Goal: Book appointment/travel/reservation

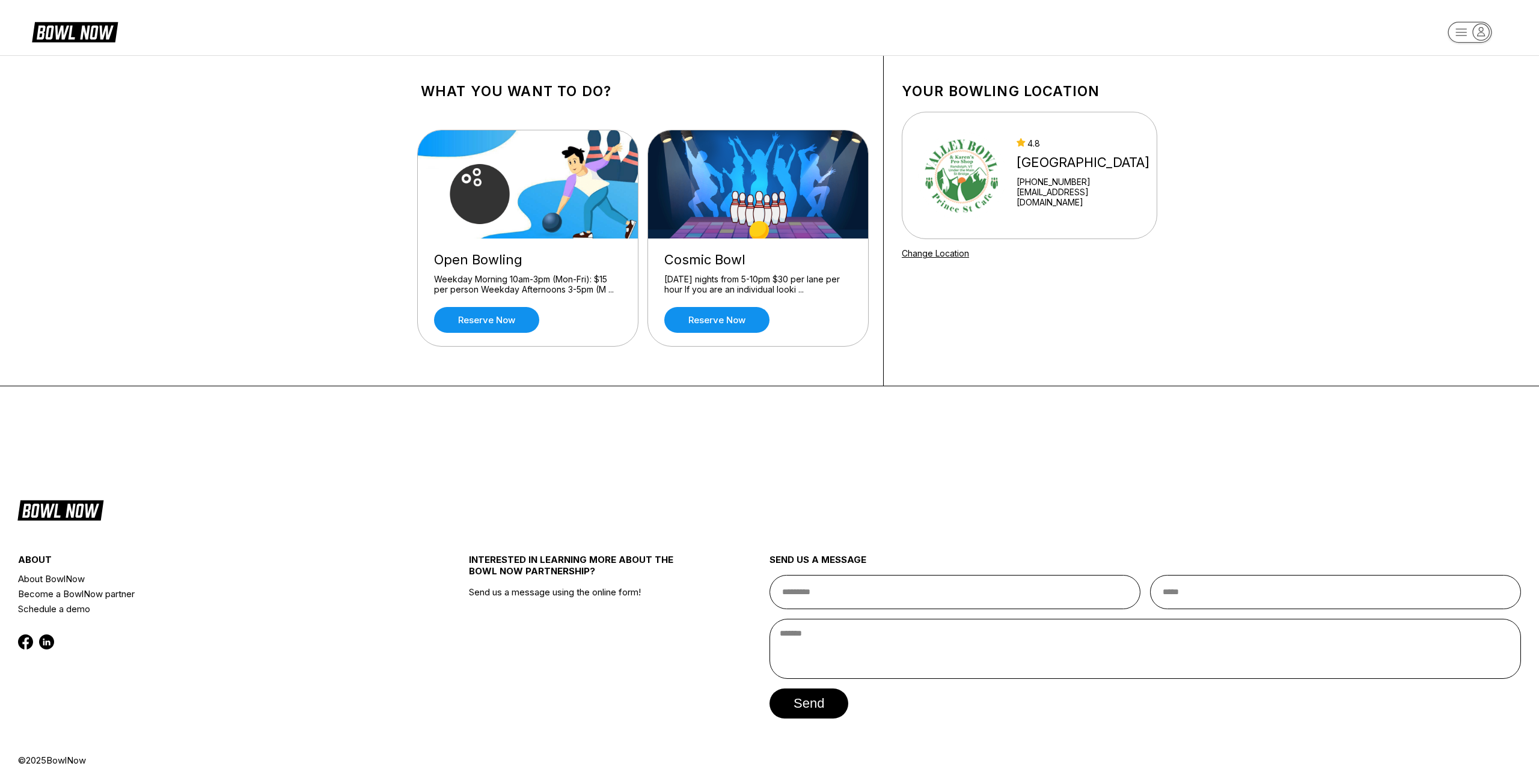
click at [556, 274] on div "Open Bowling Weekday Morning 10am-3pm (Mon-Fri): $15 per person Weekday Afterno…" at bounding box center [528, 292] width 220 height 107
click at [511, 327] on link "Reserve now" at bounding box center [487, 320] width 105 height 26
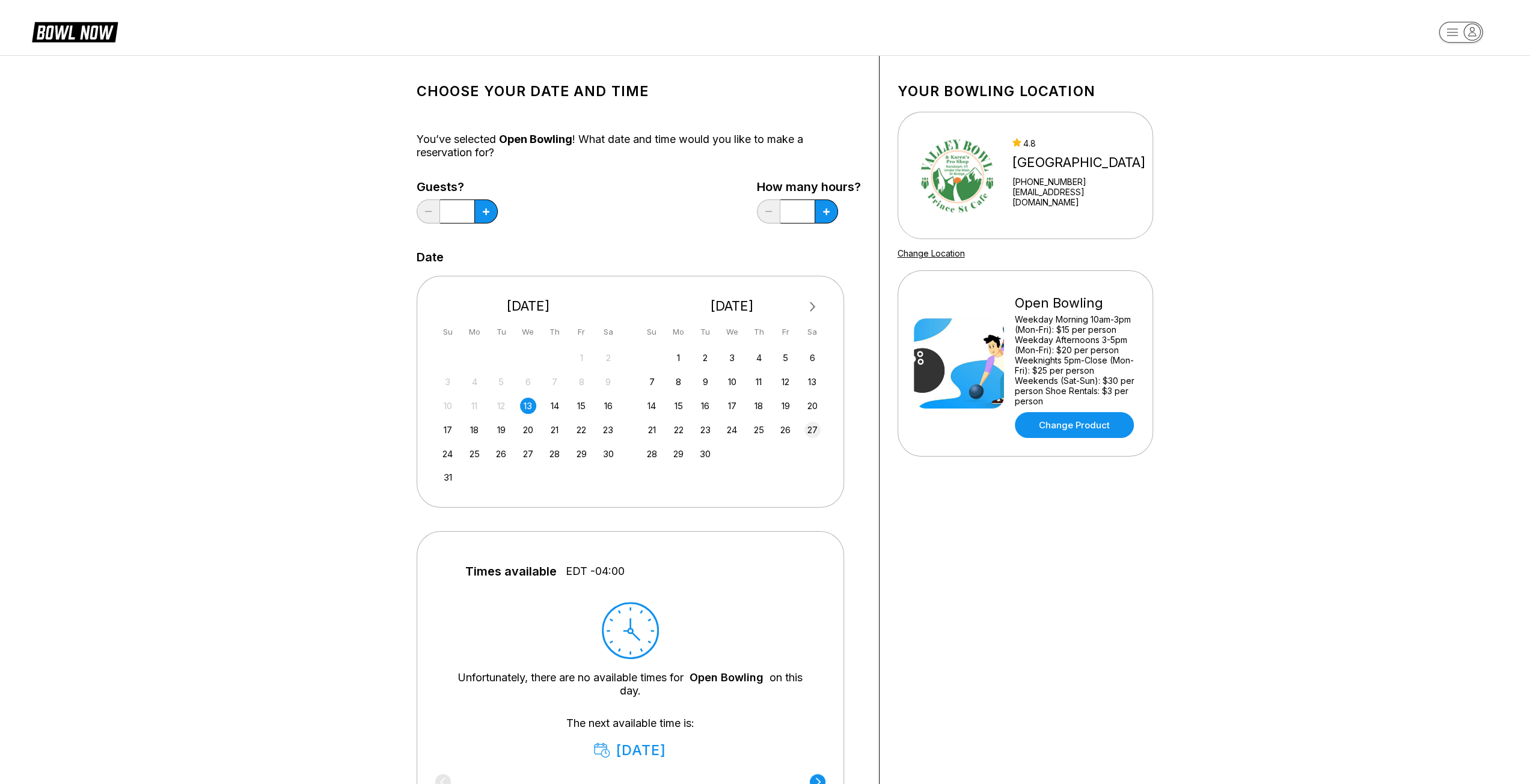
click at [811, 430] on div "27" at bounding box center [812, 430] width 16 height 16
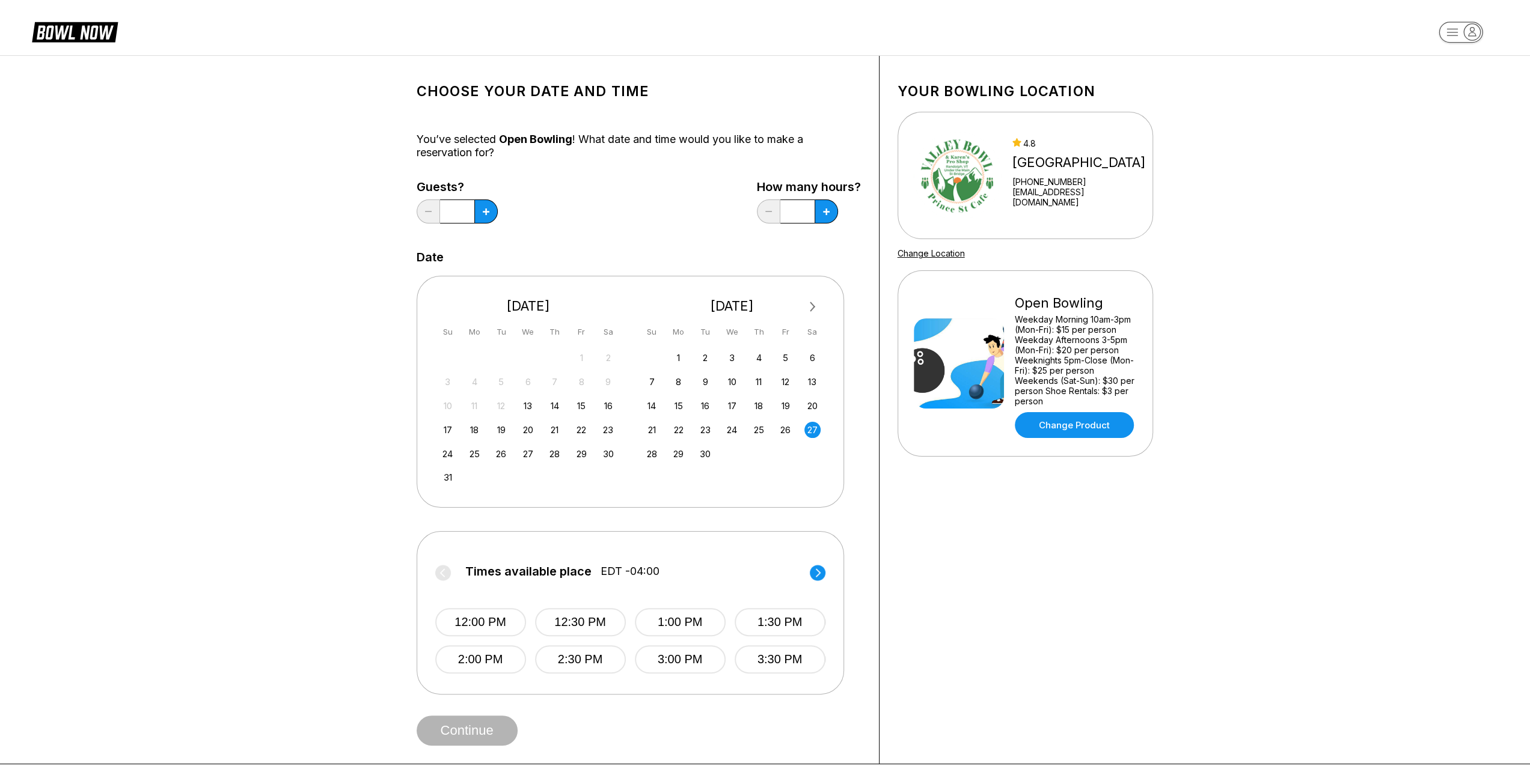
click at [819, 569] on circle at bounding box center [818, 573] width 16 height 16
click at [444, 574] on circle at bounding box center [443, 573] width 16 height 16
click at [463, 657] on button "2:00 PM" at bounding box center [480, 660] width 91 height 28
click at [492, 214] on button at bounding box center [486, 211] width 23 height 24
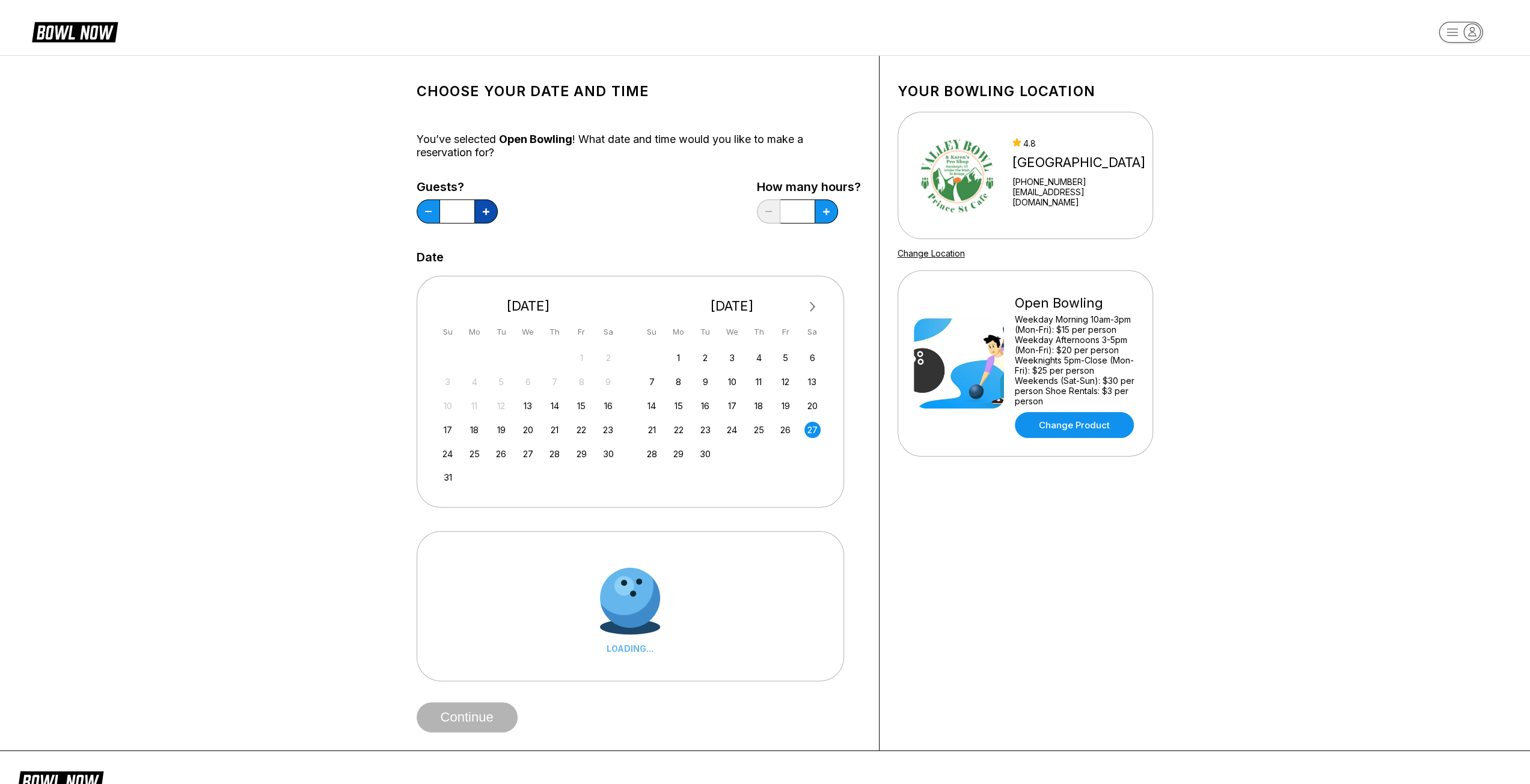
click at [492, 214] on button at bounding box center [486, 211] width 23 height 24
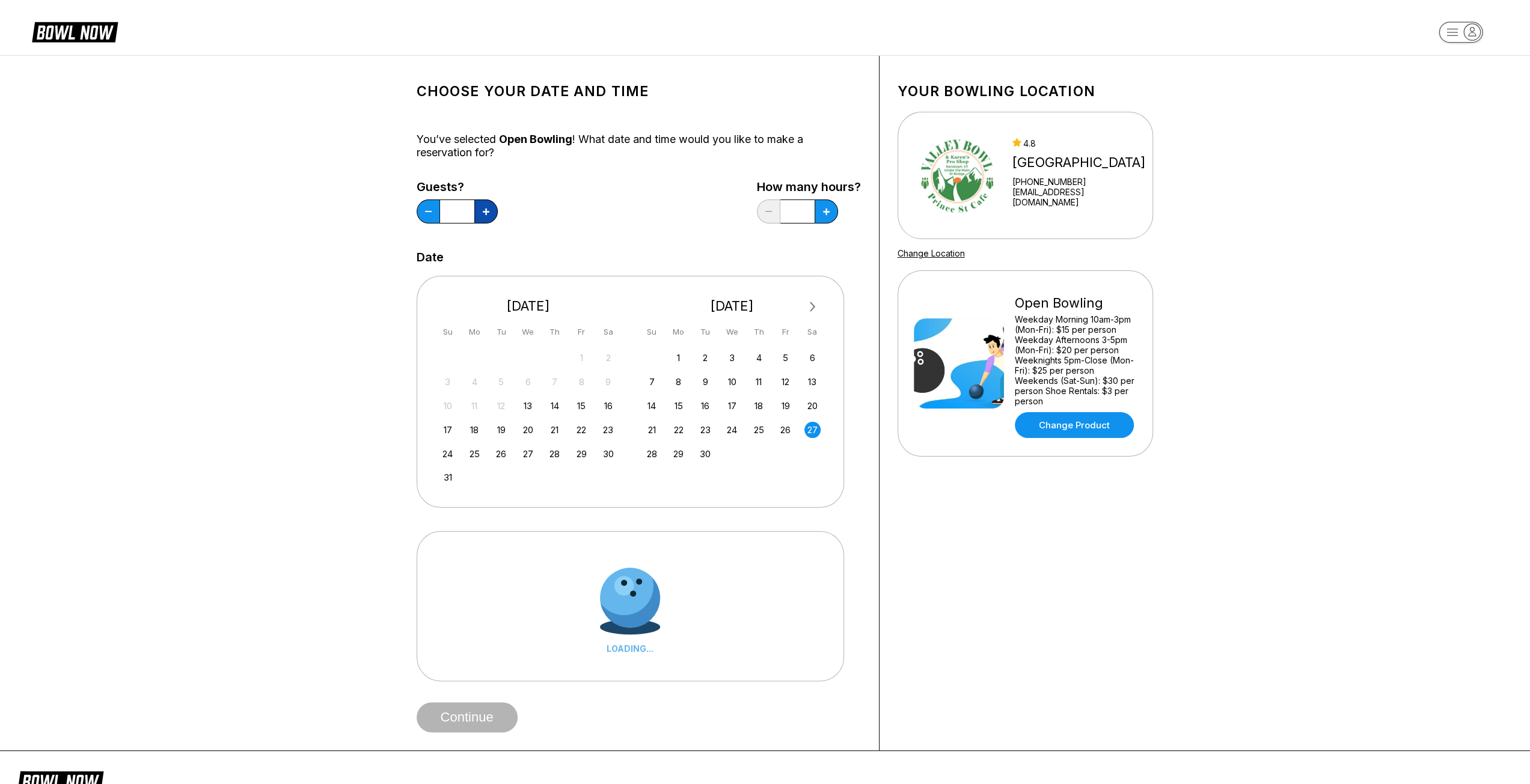
click at [492, 214] on button at bounding box center [486, 211] width 23 height 24
click at [493, 214] on button at bounding box center [486, 211] width 23 height 24
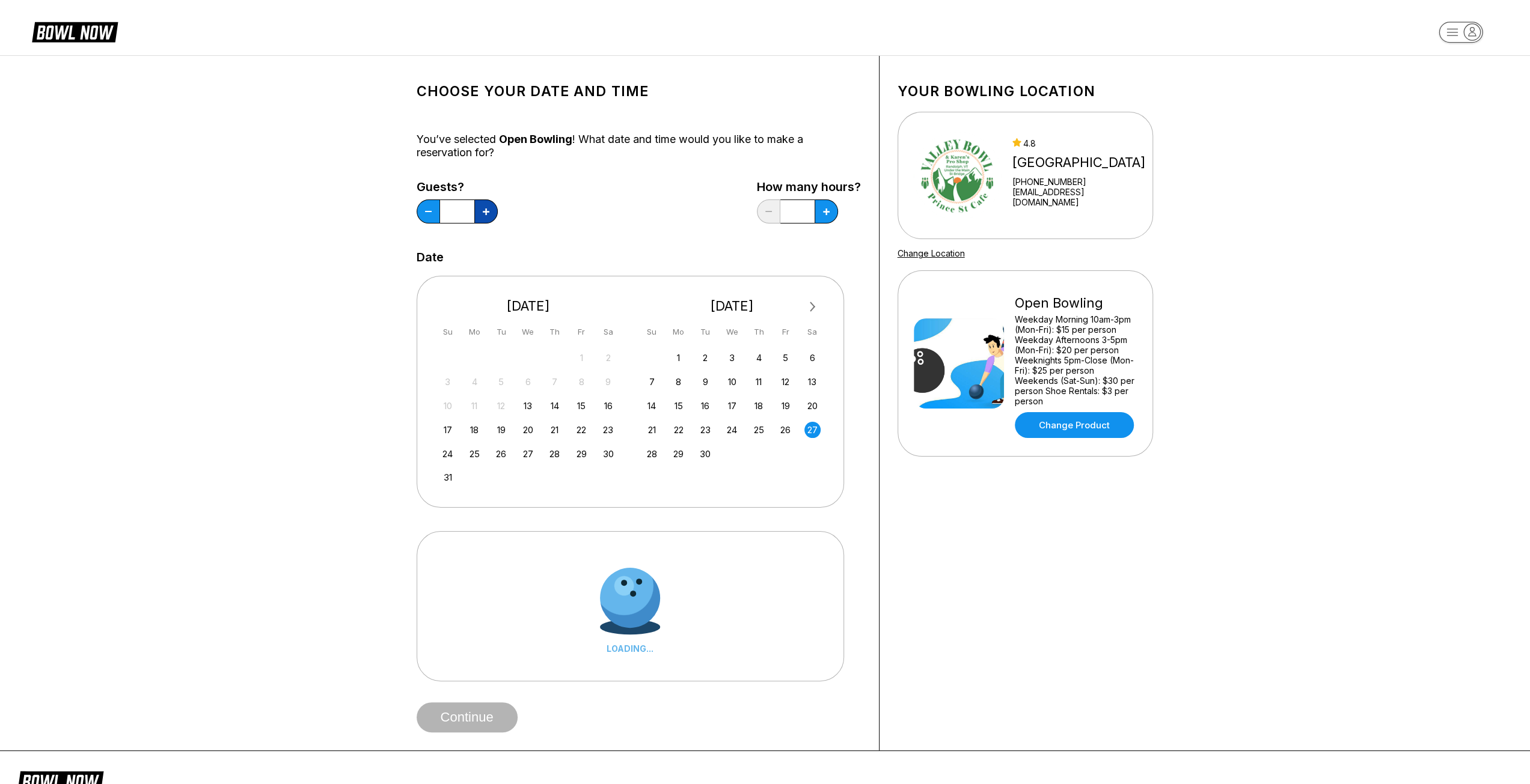
click at [493, 213] on button at bounding box center [486, 211] width 23 height 24
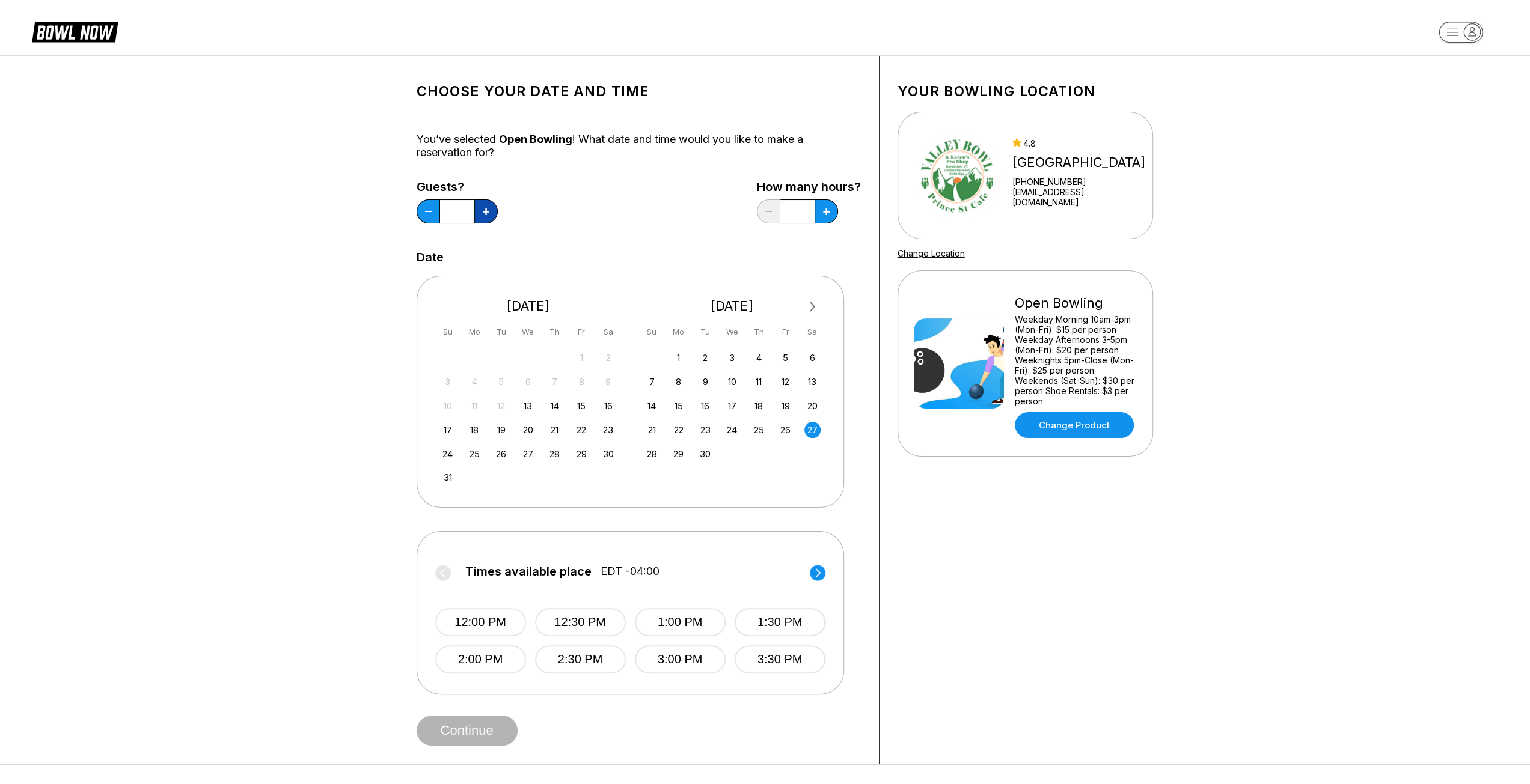
click at [493, 213] on button at bounding box center [486, 211] width 23 height 24
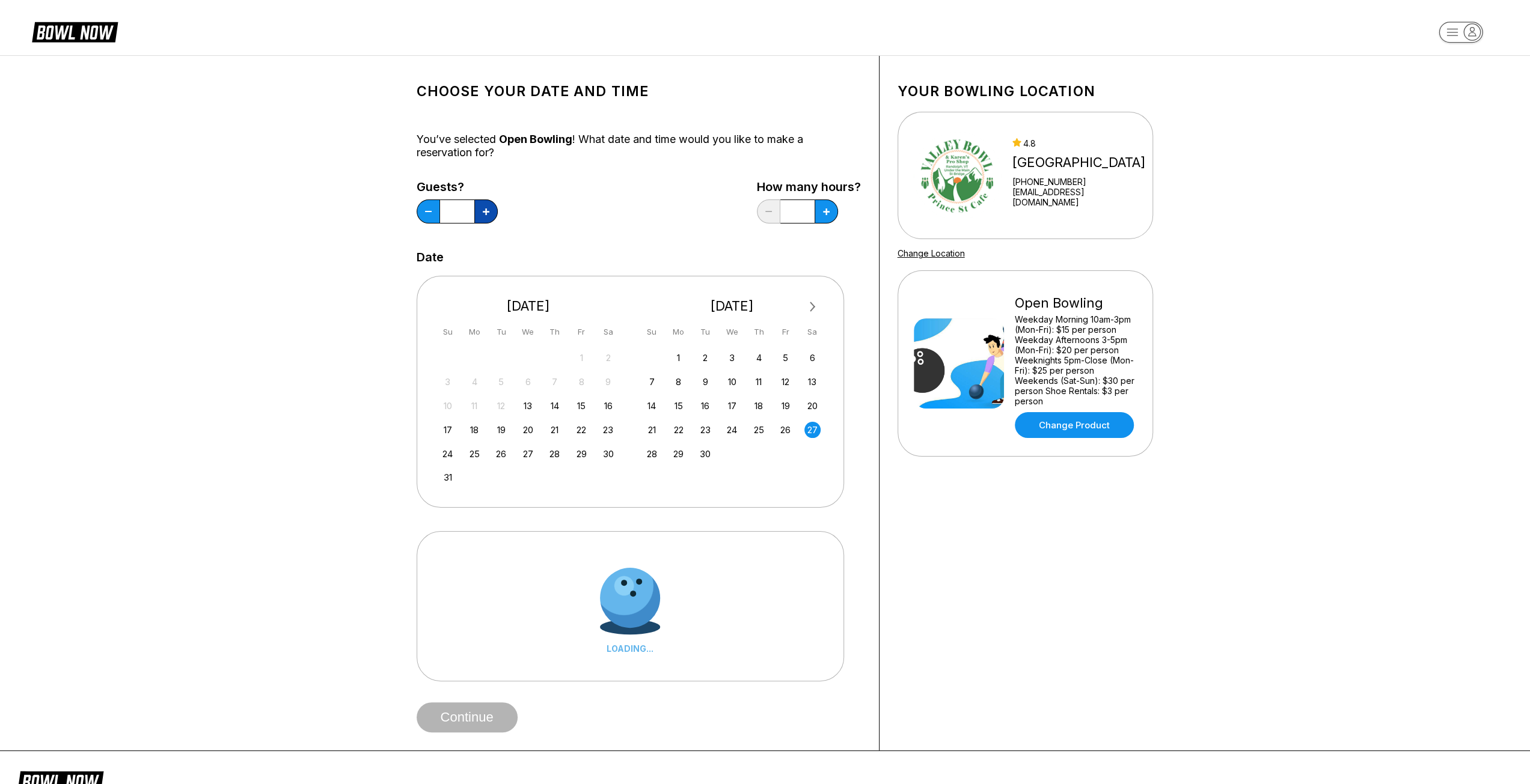
click at [493, 213] on button at bounding box center [486, 211] width 23 height 24
click at [489, 211] on icon at bounding box center [485, 211] width 6 height 6
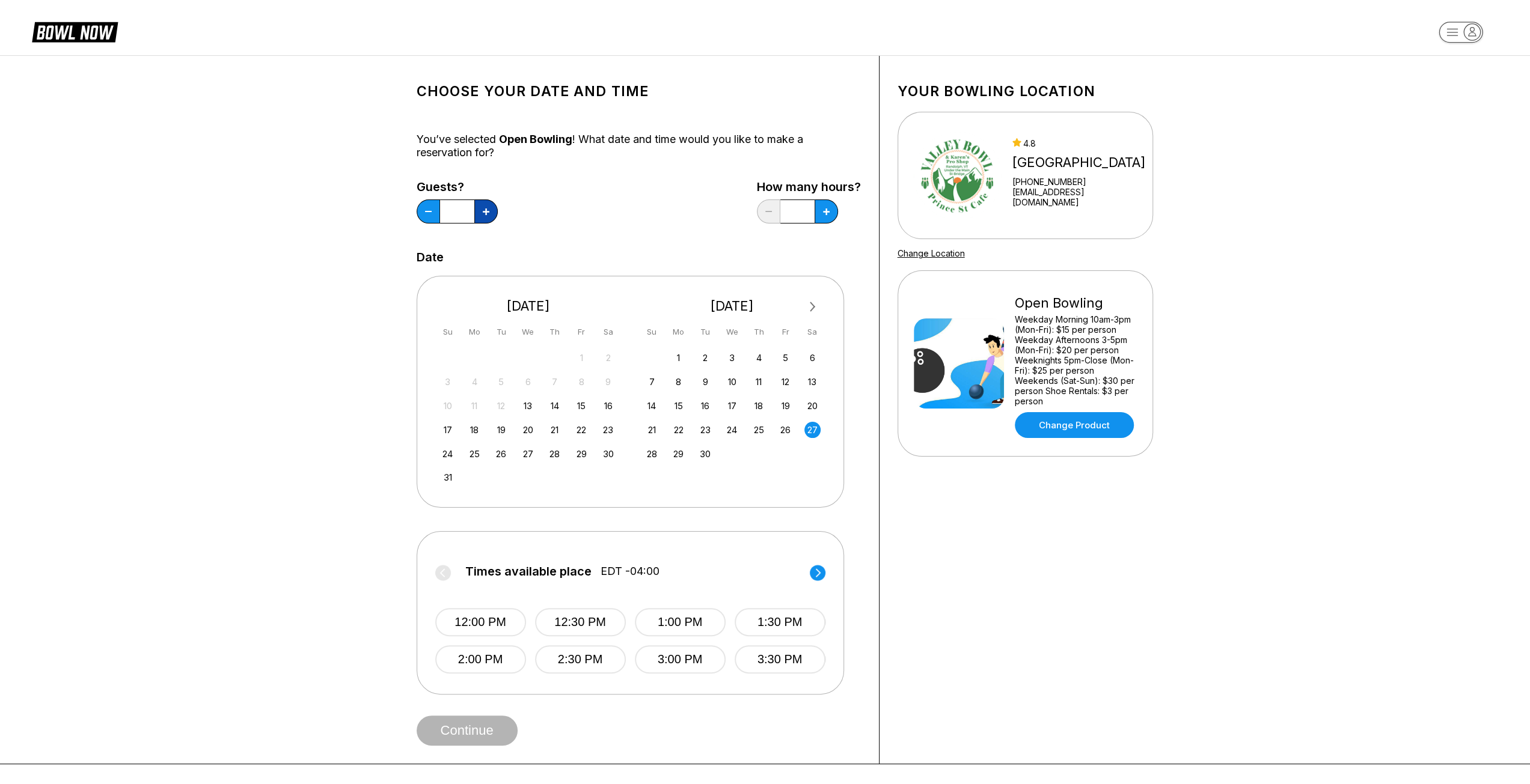
click at [489, 211] on icon at bounding box center [485, 211] width 6 height 6
click at [482, 214] on button at bounding box center [486, 211] width 23 height 24
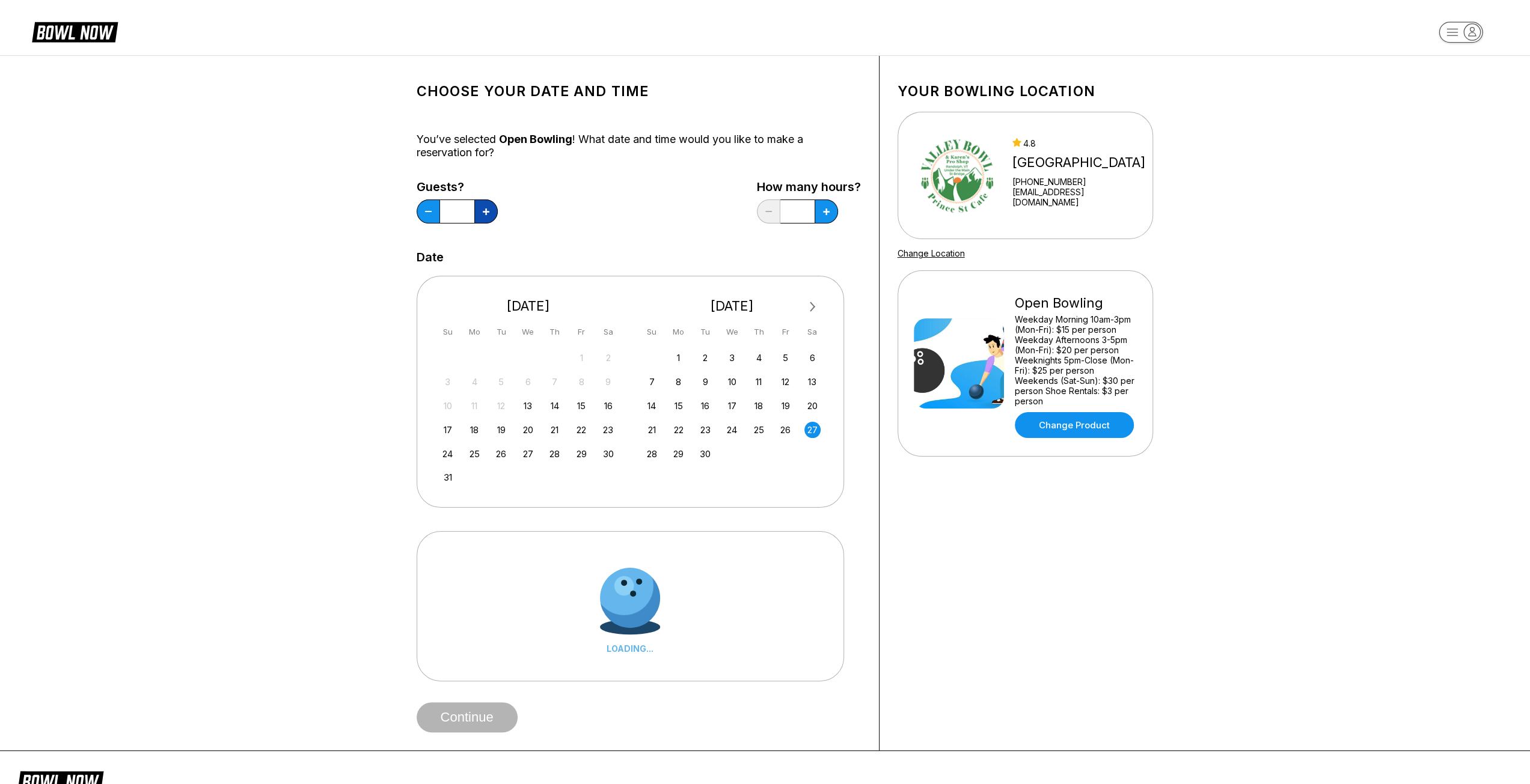
click at [482, 214] on button at bounding box center [486, 211] width 23 height 24
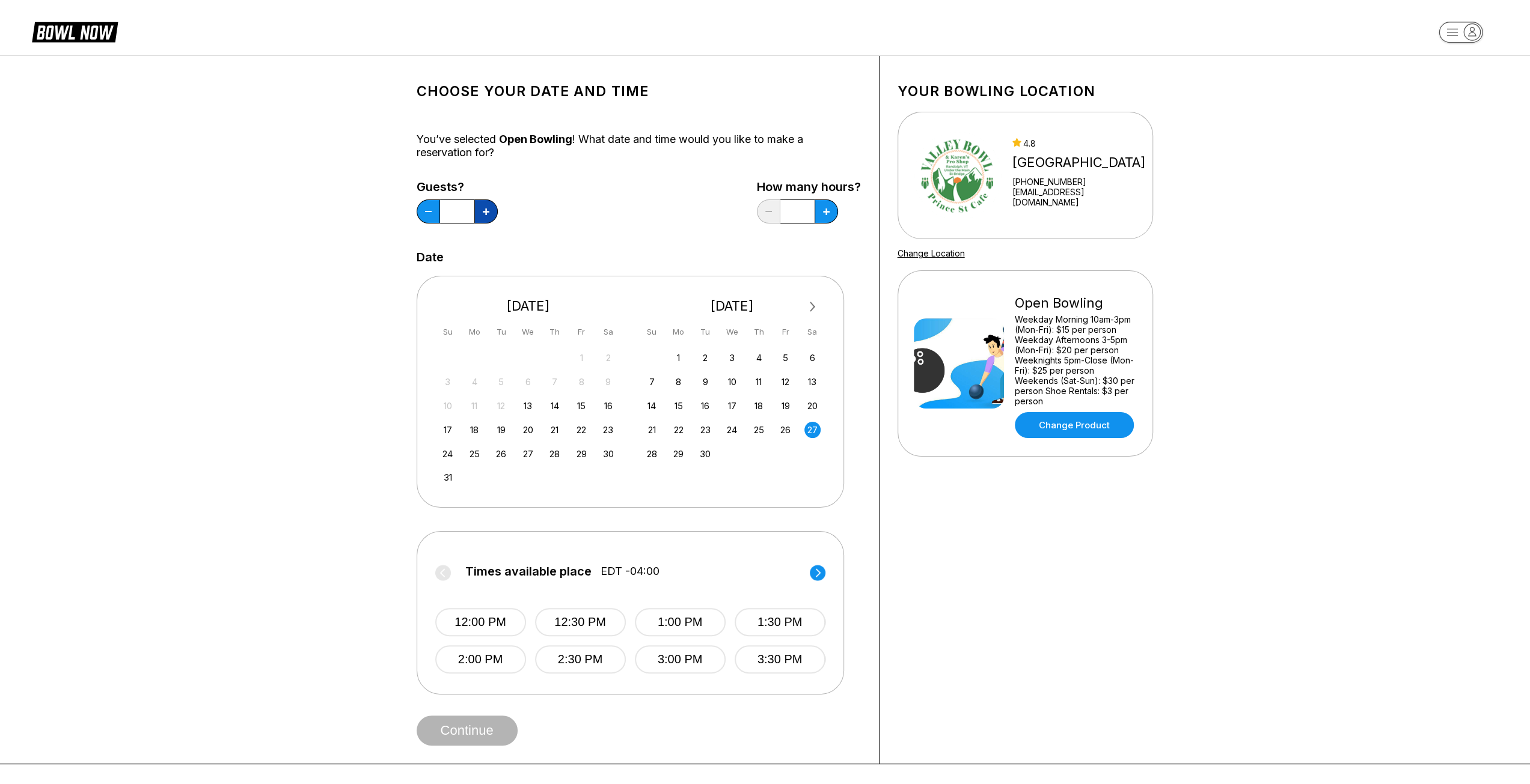
click at [489, 213] on icon at bounding box center [485, 211] width 6 height 6
type input "**"
click at [498, 206] on button at bounding box center [486, 211] width 23 height 24
type input "*"
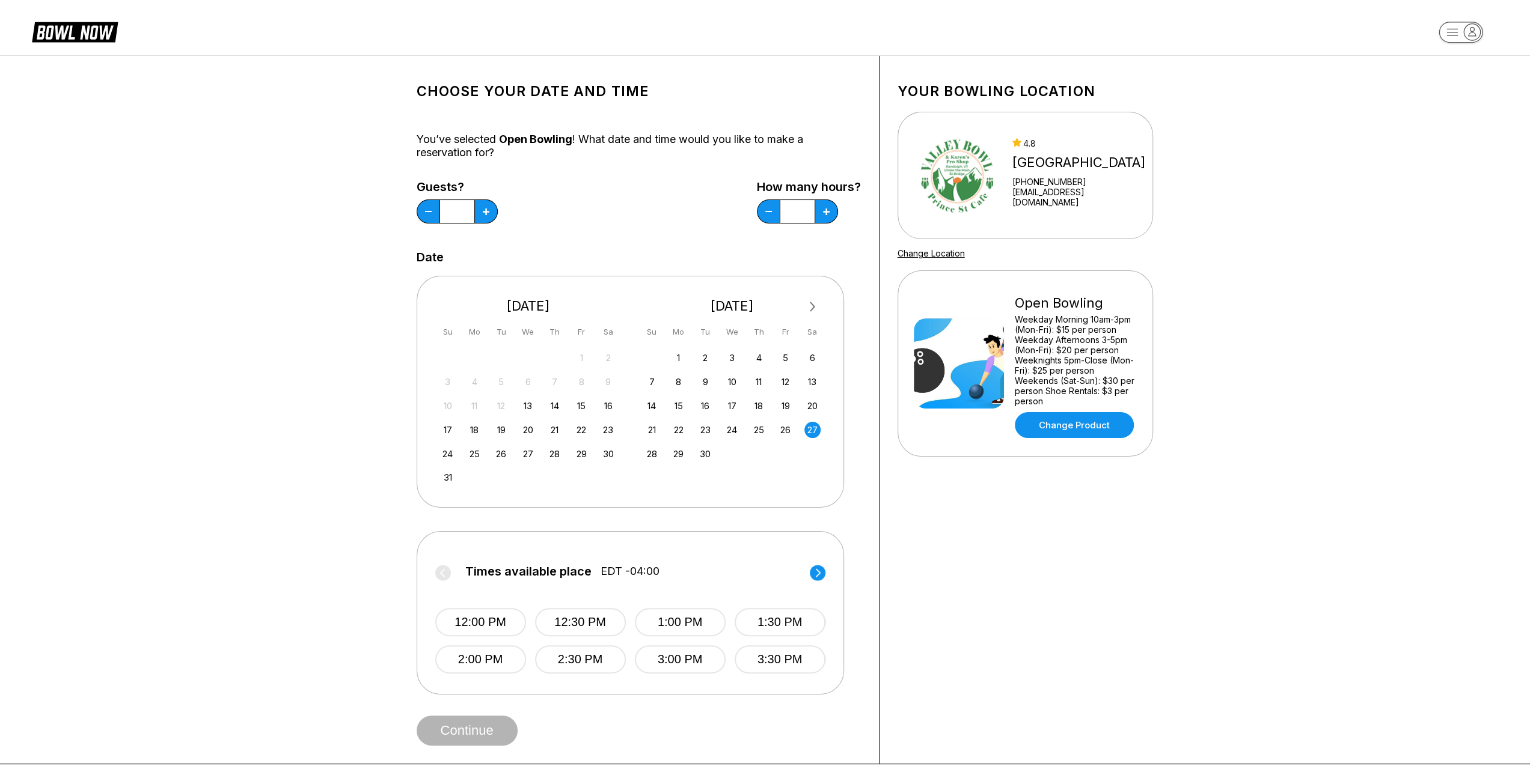
click at [818, 577] on circle at bounding box center [818, 573] width 16 height 16
click at [444, 573] on circle at bounding box center [443, 573] width 16 height 16
click at [502, 662] on button "2:00 PM" at bounding box center [480, 660] width 91 height 28
click at [475, 726] on button "Continue" at bounding box center [467, 730] width 101 height 30
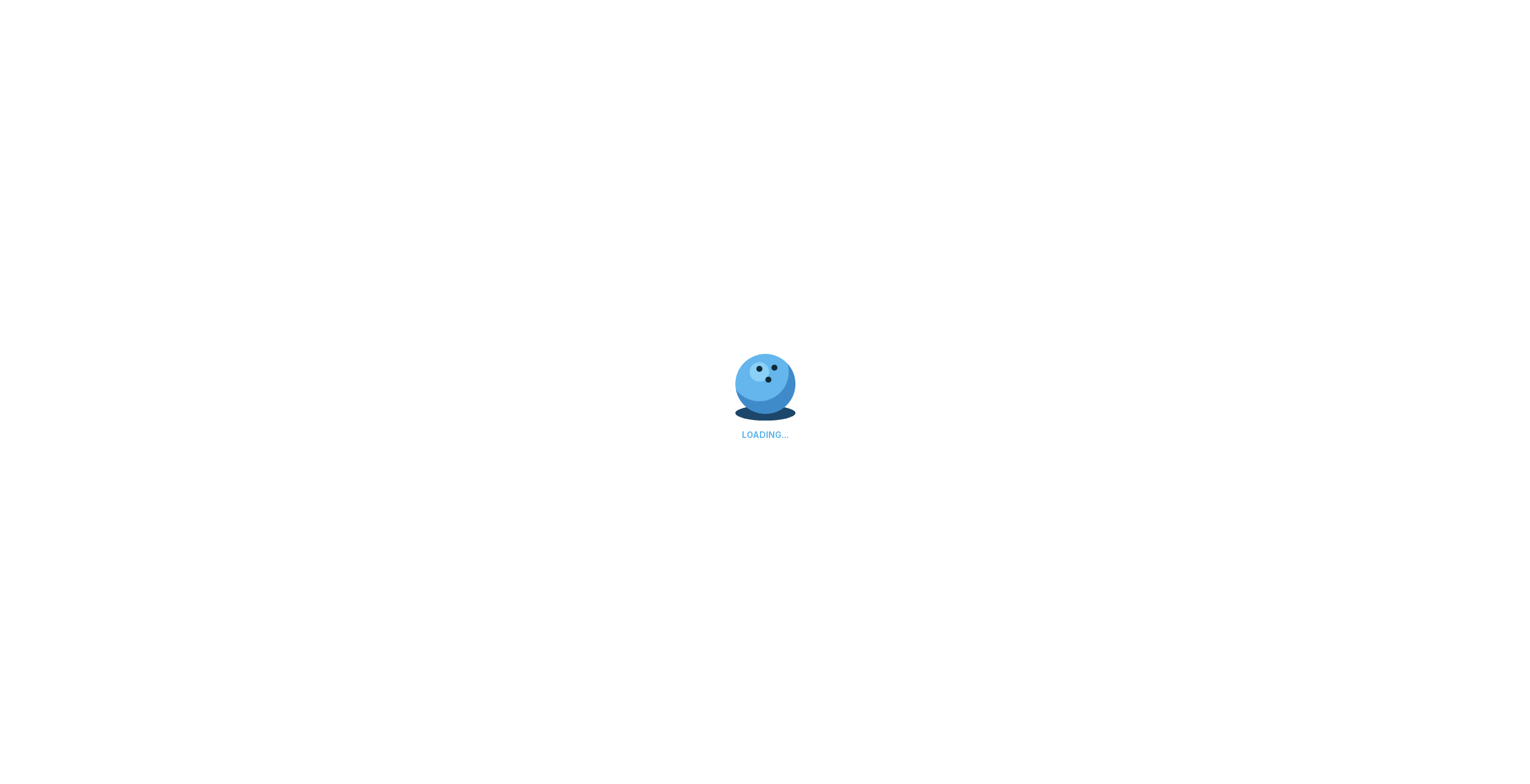
select select "**"
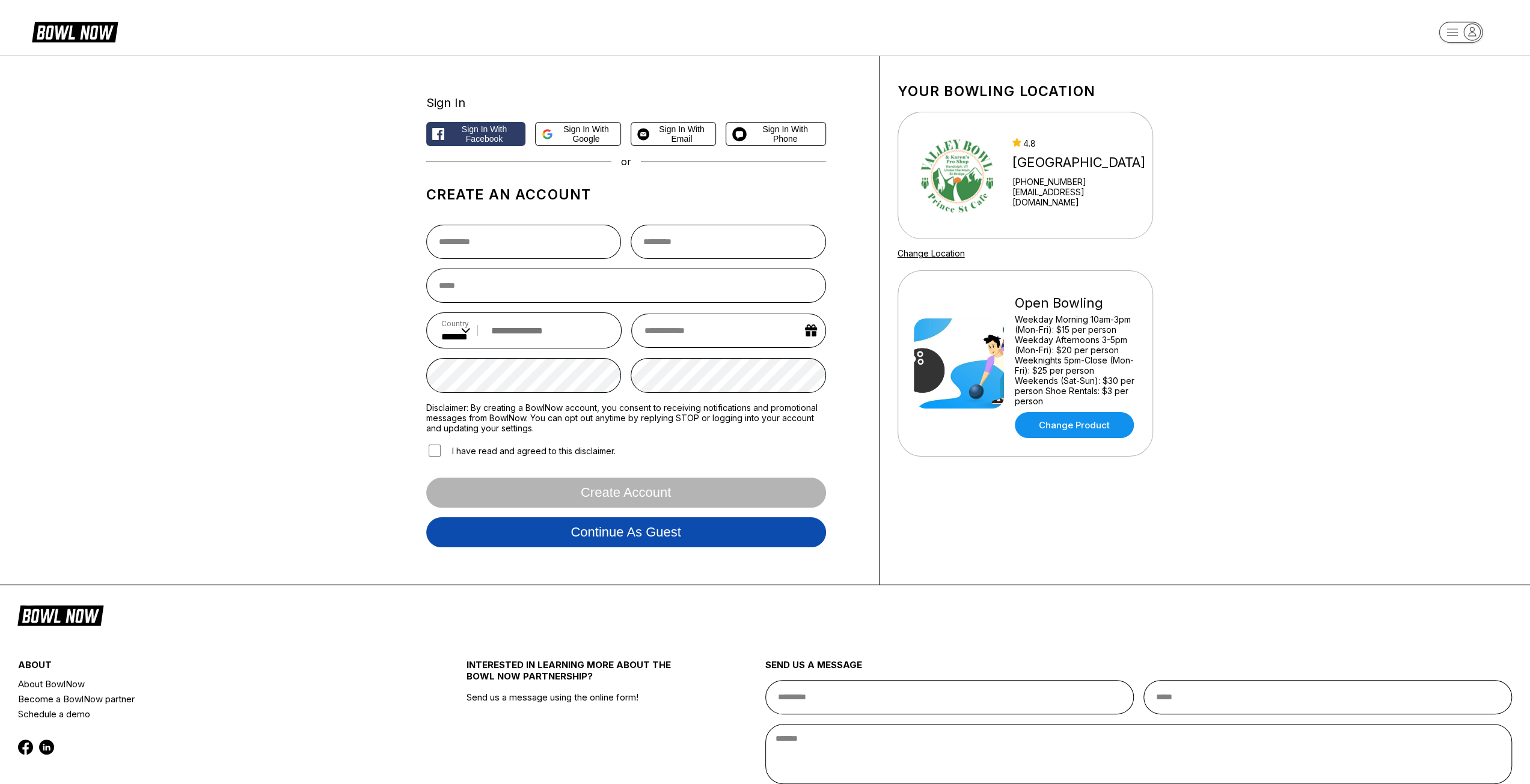
click at [590, 530] on button "Continue as guest" at bounding box center [626, 532] width 400 height 30
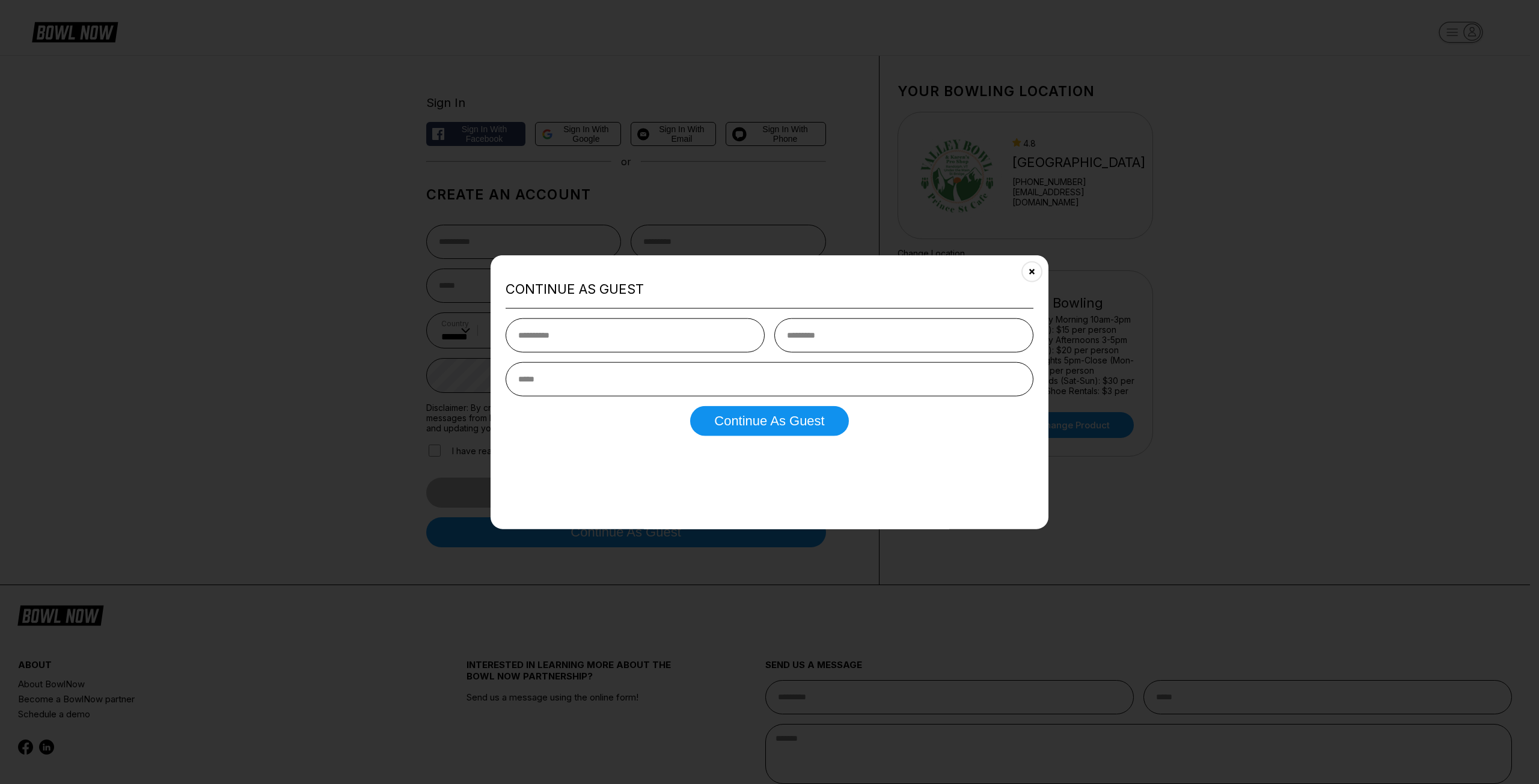
click at [542, 327] on input "text" at bounding box center [635, 335] width 259 height 34
click at [545, 334] on input "text" at bounding box center [635, 335] width 259 height 34
type input "*****"
type input "*"
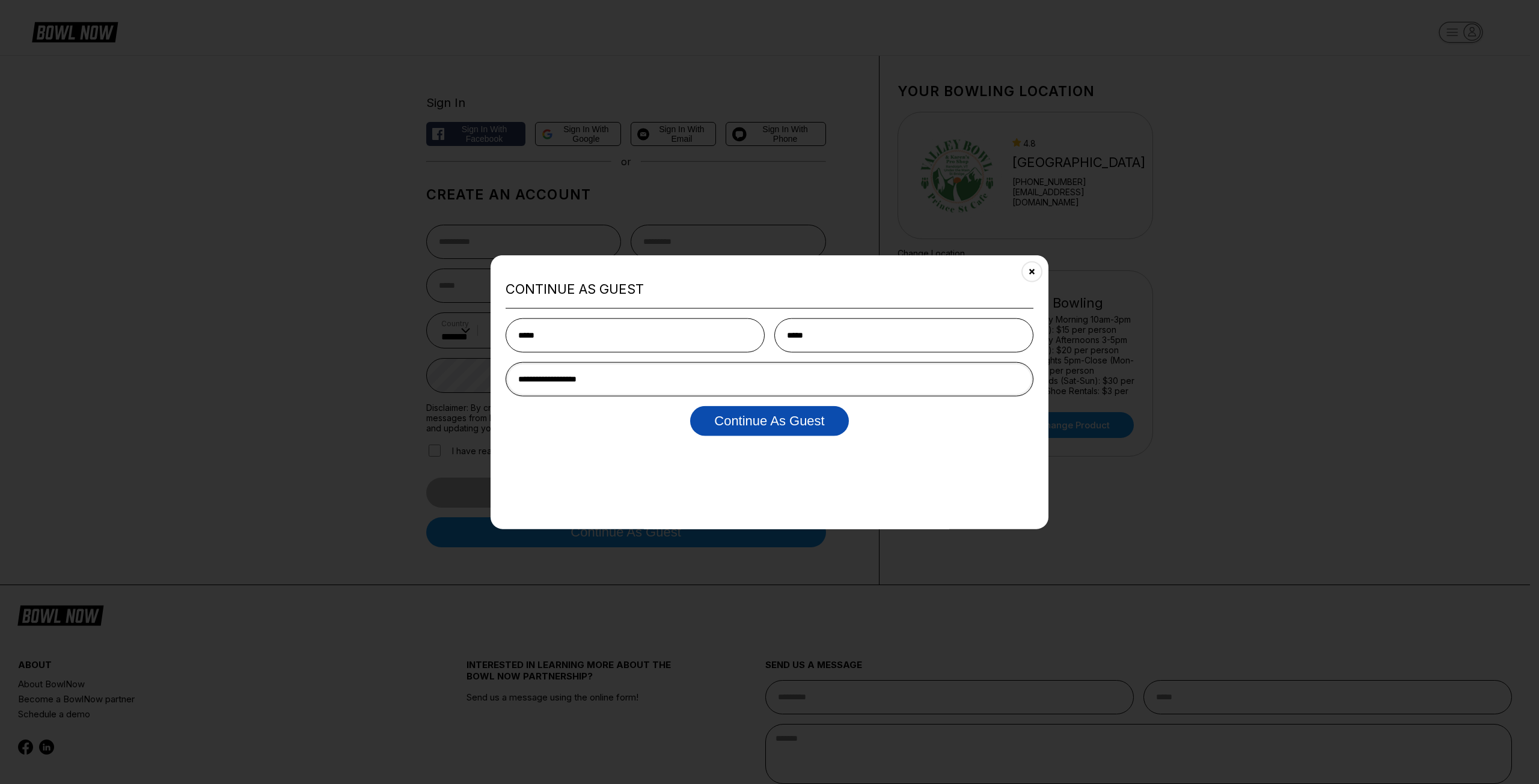
type input "**********"
click at [803, 417] on button "Continue as Guest" at bounding box center [770, 421] width 158 height 30
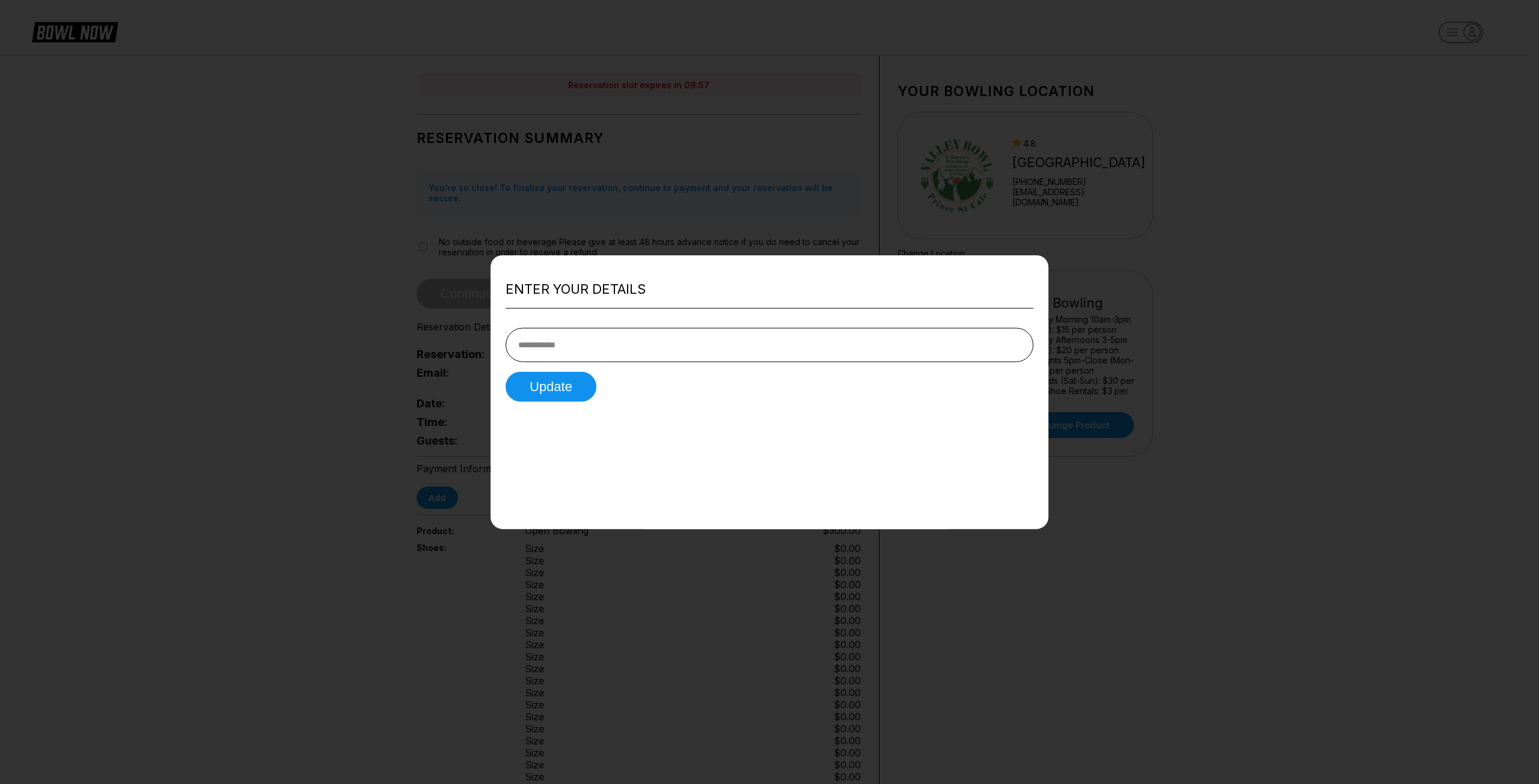
click at [368, 336] on div at bounding box center [770, 392] width 1539 height 784
click at [574, 342] on input "tel" at bounding box center [770, 345] width 528 height 34
type input "**********"
click at [552, 384] on button "Update" at bounding box center [551, 387] width 91 height 30
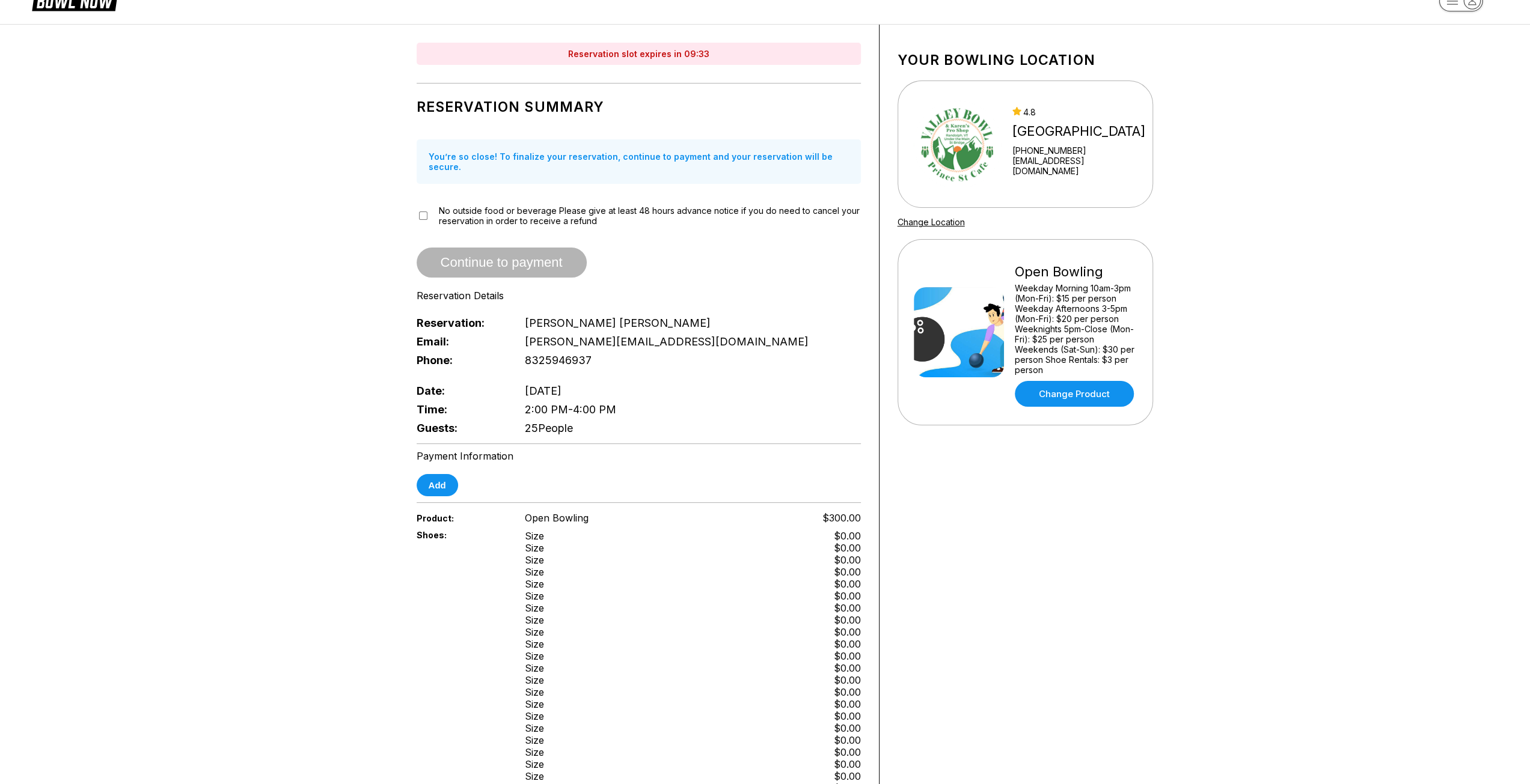
scroll to position [30, 0]
